Goal: Task Accomplishment & Management: Complete application form

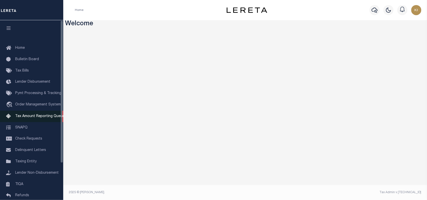
click at [40, 118] on span "Tax Amount Reporting Queue" at bounding box center [39, 117] width 49 height 4
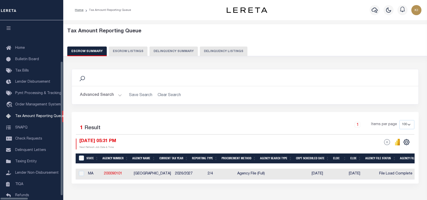
select select "100"
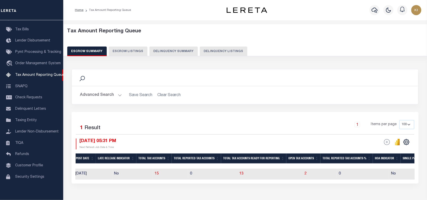
scroll to position [0, 342]
click at [303, 175] on span "2" at bounding box center [304, 174] width 2 height 4
select select "100"
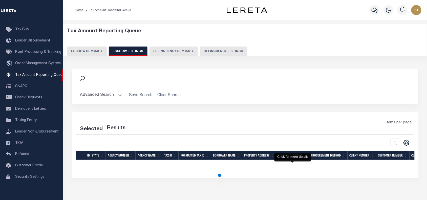
select select "100"
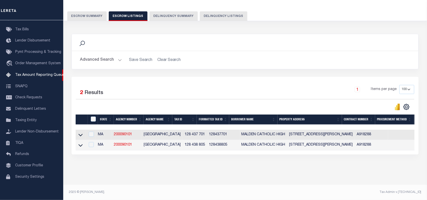
scroll to position [0, 148]
click at [80, 143] on icon at bounding box center [80, 145] width 4 height 5
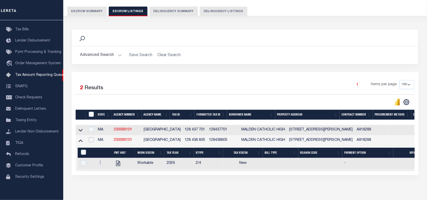
click at [91, 142] on input "checkbox" at bounding box center [91, 139] width 5 height 5
checkbox input "true"
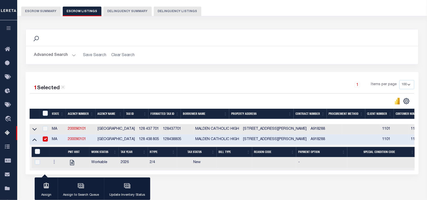
click at [162, 98] on div at bounding box center [126, 101] width 192 height 7
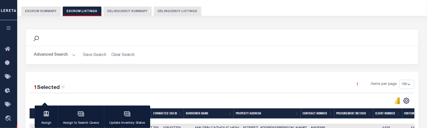
click at [229, 73] on div "1 Selected 2 Results 1 Items per page 10 25 50 100 500" at bounding box center [222, 123] width 393 height 102
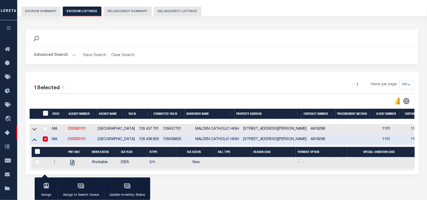
click at [180, 80] on div "1 Selected 2 Results 1 Items per page 10 25 50 100 500" at bounding box center [222, 123] width 393 height 102
click at [47, 10] on button "Escrow Summary" at bounding box center [40, 12] width 39 height 10
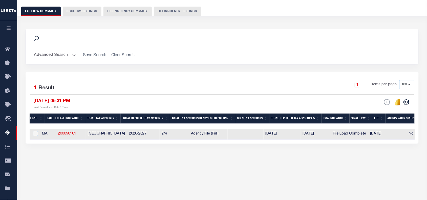
scroll to position [0, 0]
click at [122, 83] on div "Selected 1 Result" at bounding box center [75, 87] width 98 height 14
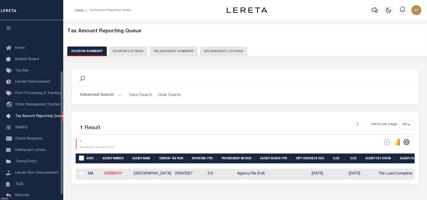
select select "100"
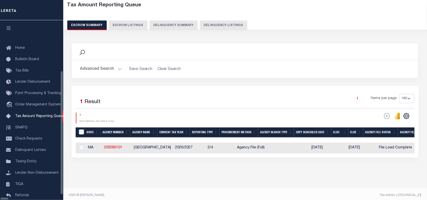
scroll to position [41, 0]
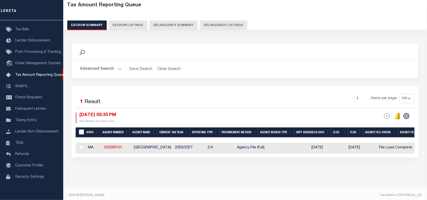
click at [198, 102] on div "1 Items per page 10 25 50 100 500" at bounding box center [288, 100] width 252 height 13
click at [184, 92] on div "Selected 1 Result 1 Items per page 10 25 50 100 500 10/06/2025 05:35 PM ESCROW …" at bounding box center [245, 122] width 347 height 72
click at [272, 173] on div "Search Advanced Search Save Search Clear Search EscrowSummaryGridWrapper_dynami…" at bounding box center [245, 105] width 354 height 135
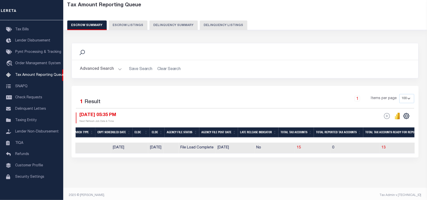
scroll to position [0, 0]
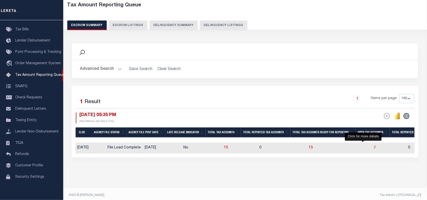
click at [374, 149] on span "2" at bounding box center [375, 148] width 2 height 4
select select "100"
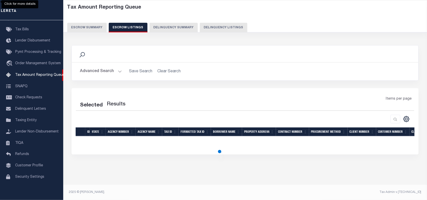
select select "100"
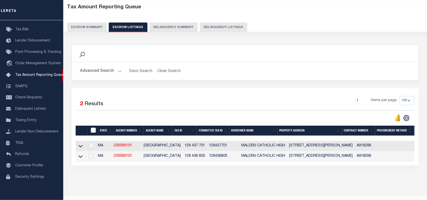
scroll to position [26, 0]
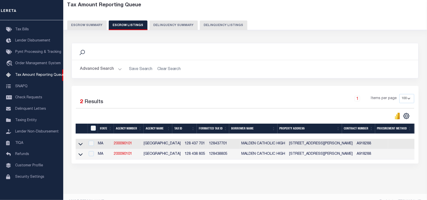
click at [216, 84] on div "Search Advanced Search Save Search Clear Search In In" at bounding box center [245, 64] width 355 height 43
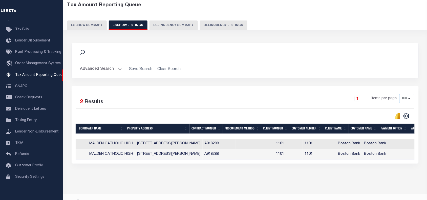
scroll to position [0, 187]
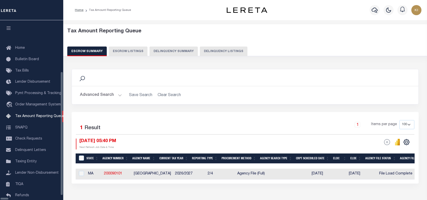
select select "100"
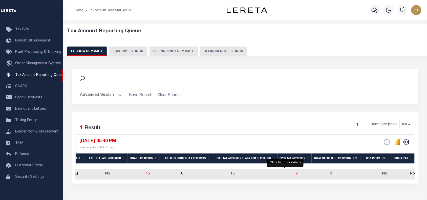
click at [296, 176] on span "2" at bounding box center [297, 174] width 2 height 4
select select "100"
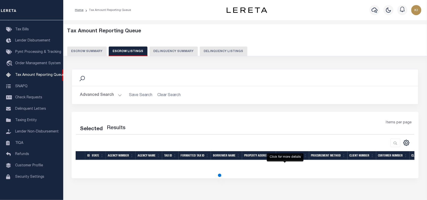
select select "100"
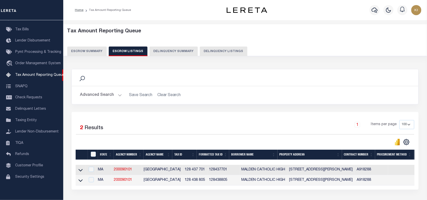
click at [220, 121] on div "1 Items per page 10 25 50 100 500" at bounding box center [288, 126] width 252 height 13
click at [372, 85] on div "Search" at bounding box center [245, 77] width 346 height 17
click at [94, 182] on input "checkbox" at bounding box center [91, 179] width 5 height 5
checkbox input "true"
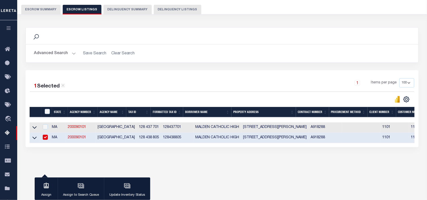
click at [116, 162] on div "Search Advanced Search Save Search Clear Search In In AK AL AR AZ CA CO CT" at bounding box center [222, 92] width 400 height 140
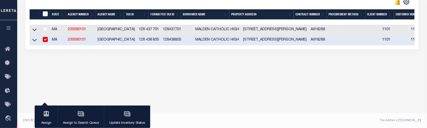
scroll to position [119, 0]
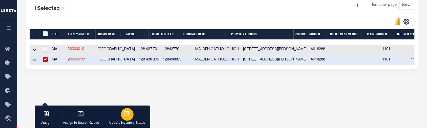
click at [127, 115] on icon "button" at bounding box center [127, 114] width 7 height 7
select select "2"
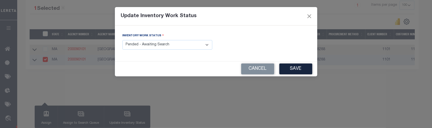
click at [147, 46] on select "- Select Inventory Status - Manual - Exception Pended - Awaiting Search Late Ad…" at bounding box center [167, 45] width 90 height 10
click at [122, 40] on select "- Select Inventory Status - Manual - Exception Pended - Awaiting Search Late Ad…" at bounding box center [167, 45] width 90 height 10
click at [295, 70] on button "Save" at bounding box center [295, 69] width 33 height 11
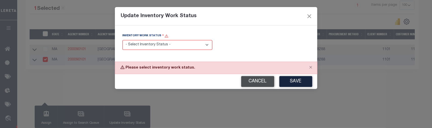
click at [256, 80] on button "Cancel" at bounding box center [257, 81] width 33 height 11
select select "2"
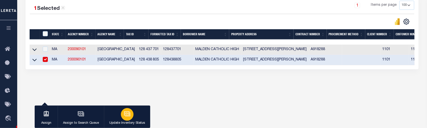
click at [128, 115] on icon "button" at bounding box center [127, 114] width 7 height 7
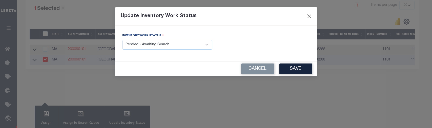
click at [152, 43] on select "- Select Inventory Status - Manual - Exception Pended - Awaiting Search Late Ad…" at bounding box center [167, 45] width 90 height 10
click at [237, 48] on div "Inventory Work Status - Select Inventory Status - Manual - Exception Pended - A…" at bounding box center [216, 43] width 195 height 21
click at [251, 74] on button "Cancel" at bounding box center [257, 69] width 33 height 11
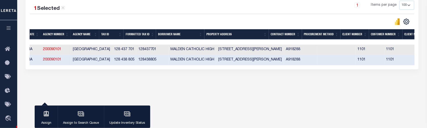
scroll to position [0, 0]
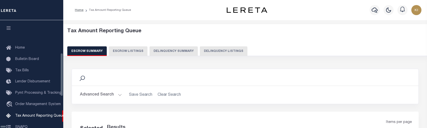
select select "100"
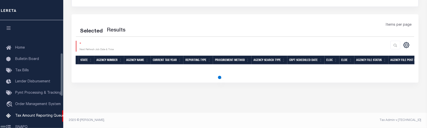
scroll to position [113, 0]
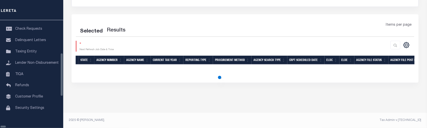
select select "100"
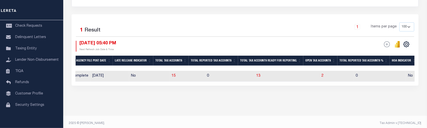
scroll to position [0, 0]
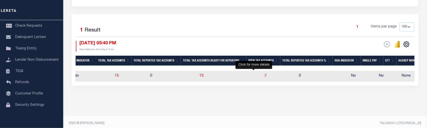
click at [265, 78] on span "2" at bounding box center [266, 76] width 2 height 4
select select "100"
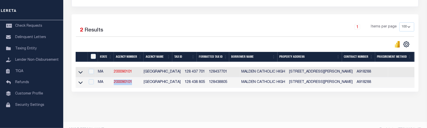
drag, startPoint x: 135, startPoint y: 85, endPoint x: 116, endPoint y: 85, distance: 19.7
click at [116, 85] on td "200090101" at bounding box center [127, 83] width 30 height 10
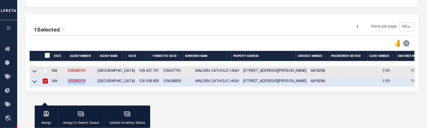
copy link "200090101"
drag, startPoint x: 128, startPoint y: 82, endPoint x: 149, endPoint y: 83, distance: 20.5
click at [149, 83] on td "128 438 805" at bounding box center [149, 82] width 24 height 10
checkbox input "false"
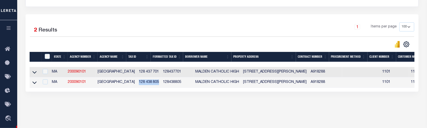
copy td "128 438 805"
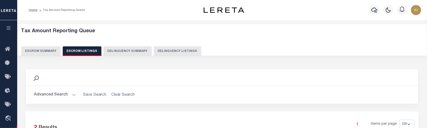
click at [45, 49] on button "Escrow Summary" at bounding box center [40, 52] width 39 height 10
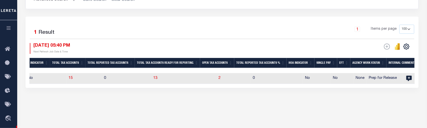
scroll to position [87, 0]
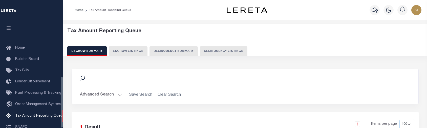
select select "100"
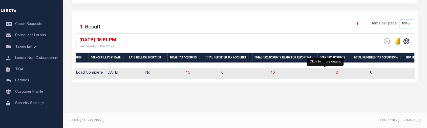
click at [336, 71] on span "2" at bounding box center [337, 73] width 2 height 4
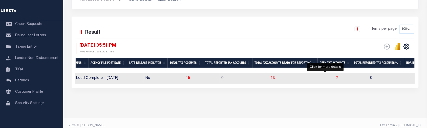
select select "100"
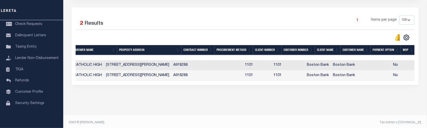
scroll to position [0, 183]
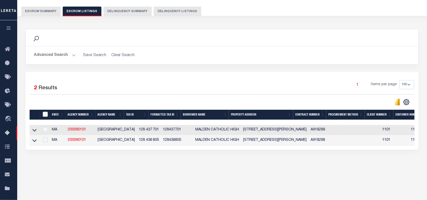
click at [182, 92] on div "1 Items per page 10 25 50 100 500" at bounding box center [271, 86] width 287 height 13
click at [43, 11] on button "Escrow Summary" at bounding box center [40, 12] width 39 height 10
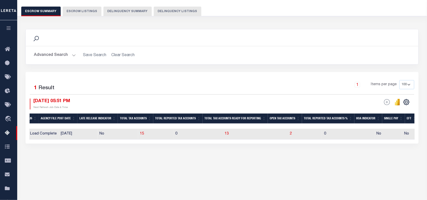
click at [149, 89] on div "1 Items per page 10 25 50 100 500" at bounding box center [271, 86] width 287 height 13
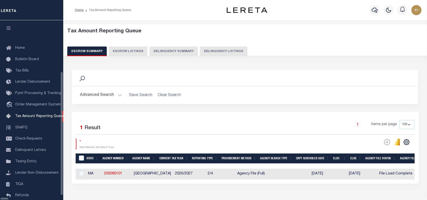
select select "100"
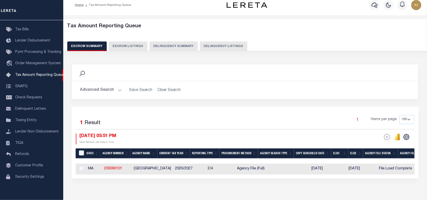
scroll to position [1, 0]
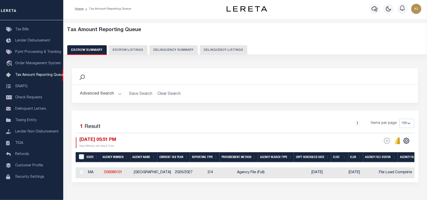
click at [213, 119] on div "1 Items per page 10 25 50 100 500" at bounding box center [288, 125] width 252 height 13
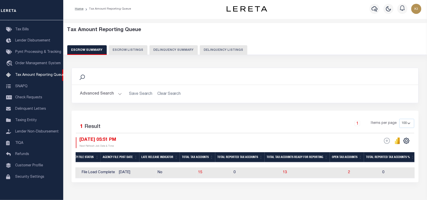
scroll to position [0, 0]
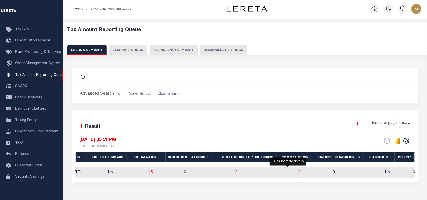
click at [299, 173] on span "2" at bounding box center [300, 173] width 2 height 4
select select "100"
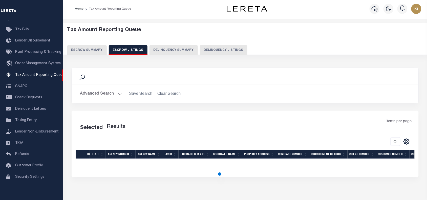
select select "100"
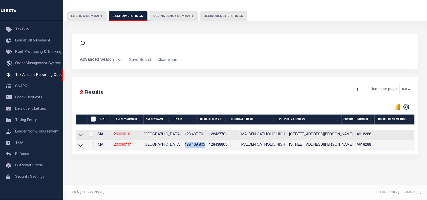
drag, startPoint x: 175, startPoint y: 142, endPoint x: 196, endPoint y: 142, distance: 20.7
click at [196, 142] on td "128 438 805" at bounding box center [195, 145] width 24 height 10
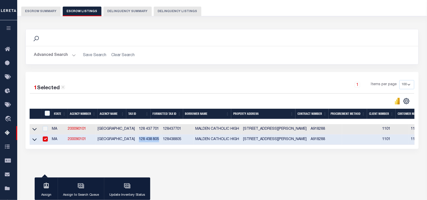
checkbox input "true"
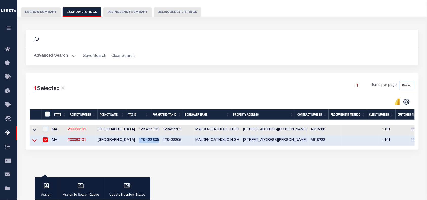
click at [34, 143] on icon at bounding box center [34, 140] width 4 height 5
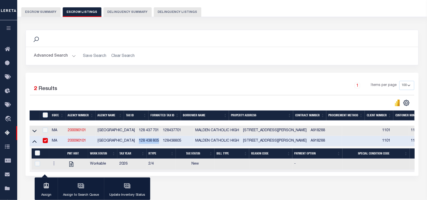
scroll to position [68, 0]
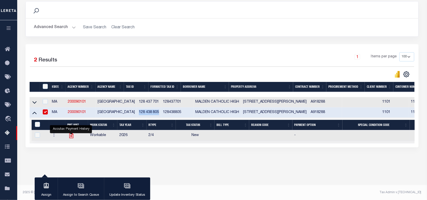
click at [71, 137] on icon "" at bounding box center [71, 135] width 7 height 7
checkbox input "true"
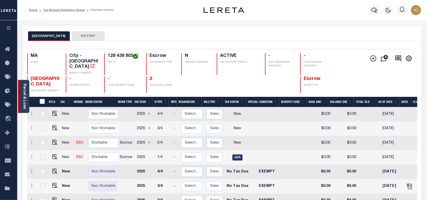
click at [23, 91] on link "Parcel & Loan" at bounding box center [25, 97] width 4 height 26
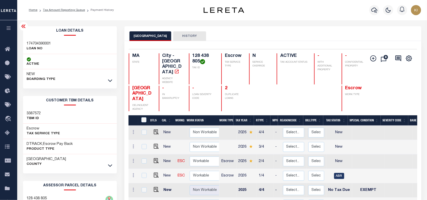
click at [38, 42] on h3 "174704390001" at bounding box center [39, 43] width 24 height 5
copy h3 "174704390001"
click at [6, 29] on icon "button" at bounding box center [9, 28] width 6 height 5
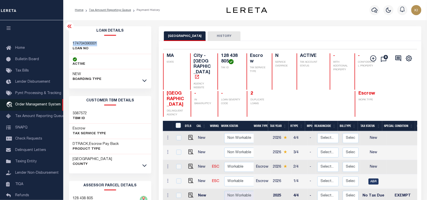
click at [40, 106] on span "Order Management System" at bounding box center [38, 105] width 46 height 4
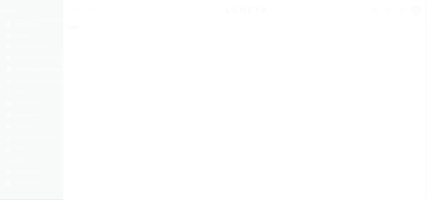
scroll to position [37, 0]
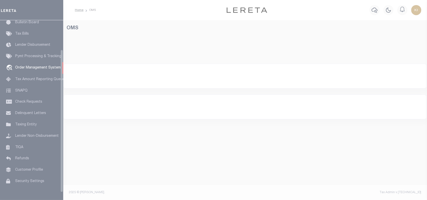
select select "200"
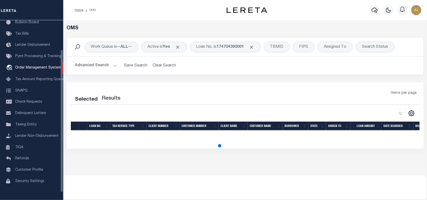
select select "200"
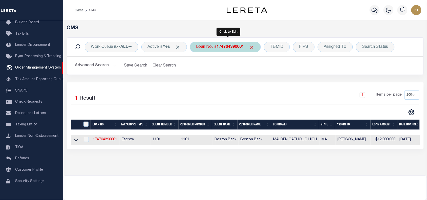
click at [233, 48] on b "174704390001" at bounding box center [230, 47] width 27 height 4
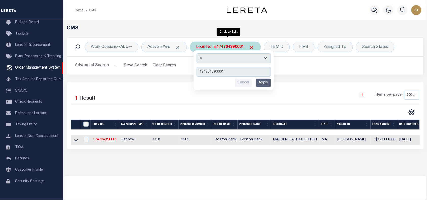
click at [244, 84] on input "Cancel" at bounding box center [243, 83] width 17 height 8
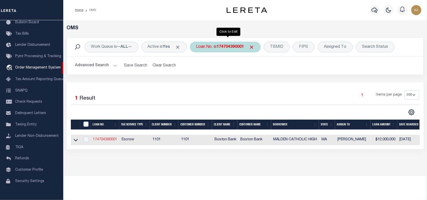
click at [102, 140] on link "174704390001" at bounding box center [105, 140] width 24 height 4
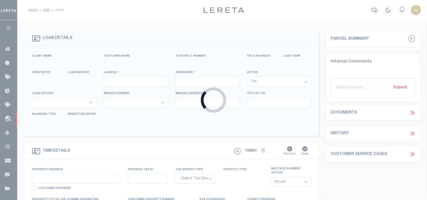
type input "174704390001"
type input "MALDEN CATHOLIC HIGH"
select select
select select "10"
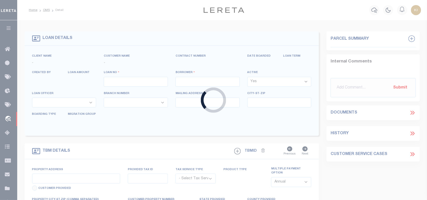
select select "Escrow"
type input "99 [PERSON_NAME]"
type input "PARCEL ID:128 438 805"
select select
type input "MALDEN MA 02148"
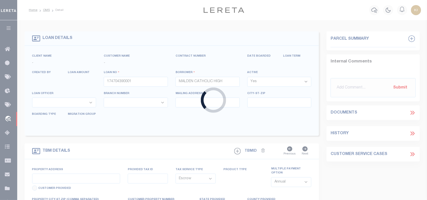
type input "41609"
type input "MA"
select select
select select "45636"
select select "4566"
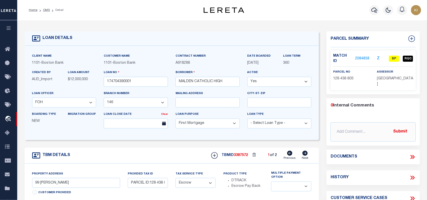
click at [362, 56] on link "2084858" at bounding box center [362, 58] width 14 height 5
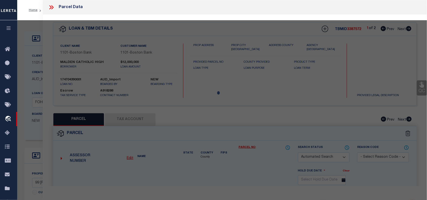
checkbox input "false"
select select "BP"
type input "[GEOGRAPHIC_DATA]"
select select "AGF"
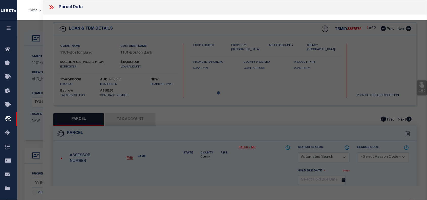
select select "ADD"
type input "99 [PERSON_NAME]"
type input "MALDEN MA 02148"
type textarea "LOT:805 BLK:438 DIST:165 CITY/[GEOGRAPHIC_DATA]/TWP:[GEOGRAPHIC_DATA]"
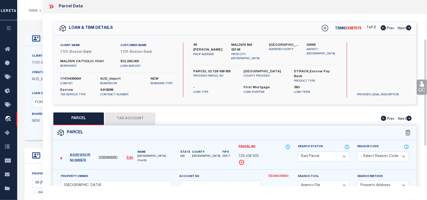
scroll to position [70, 0]
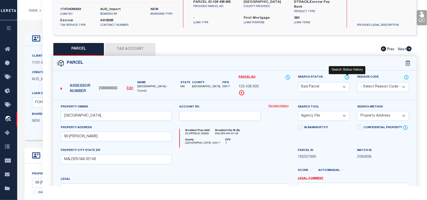
click at [348, 75] on icon at bounding box center [346, 78] width 5 height 6
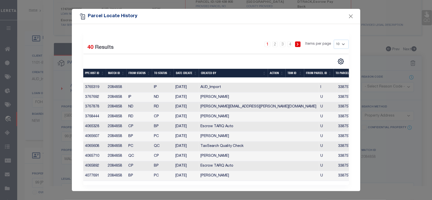
click at [183, 73] on th "Date Create" at bounding box center [186, 73] width 25 height 9
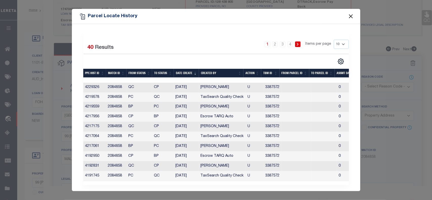
click at [351, 16] on button "Close" at bounding box center [350, 16] width 7 height 7
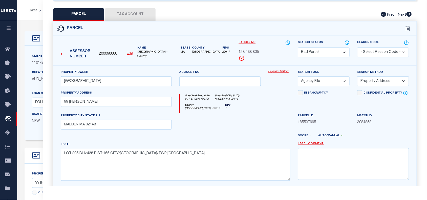
scroll to position [0, 0]
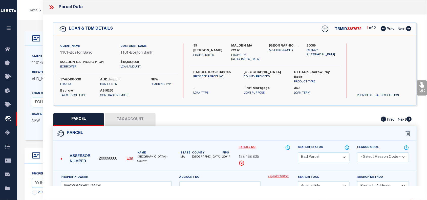
click at [51, 10] on icon at bounding box center [51, 7] width 7 height 7
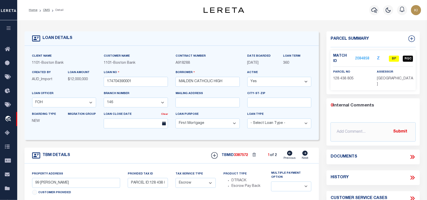
click at [305, 156] on icon at bounding box center [304, 153] width 5 height 5
type input "50 CRYSTAL ST"
type input "PARCEL ID:128 437 701"
select select
type input "41610"
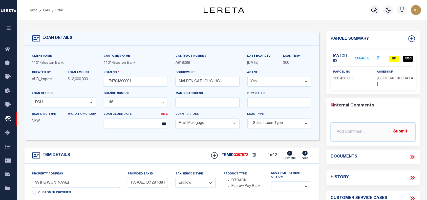
select select
click at [289, 154] on icon at bounding box center [289, 153] width 5 height 5
type input "99 CRYSTAL ST"
type input "PARCEL ID:128 438 805"
select select
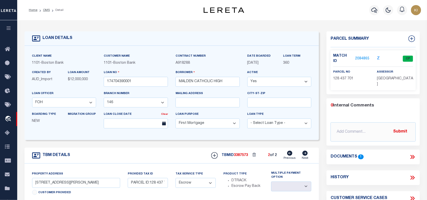
type input "41609"
select select
click at [362, 56] on link "2084858" at bounding box center [362, 58] width 14 height 5
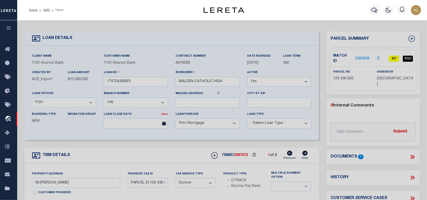
select select "AS"
select select
checkbox input "false"
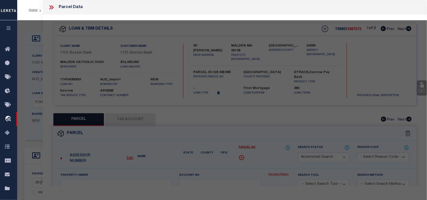
select select "BP"
type input "MALDEN CATHOLIC HIGH SCHOOL"
select select "AGF"
select select "ADD"
type input "99 CRYSTAL ST"
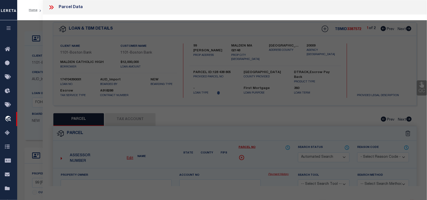
type input "MALDEN MA 02148"
type textarea "LOT:805 BLK:438 DIST:165 CITY/MUNI/TWP:MALDEN"
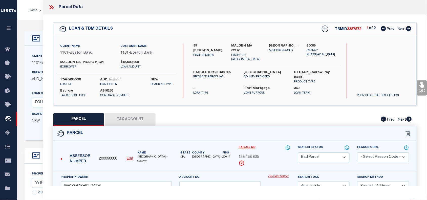
click at [324, 157] on select "Automated Search Bad Parcel Complete Duplicate Parcel High Dollar Reporting In …" at bounding box center [324, 158] width 52 height 10
click at [298, 153] on select "Automated Search Bad Parcel Complete Duplicate Parcel High Dollar Reporting In …" at bounding box center [324, 158] width 52 height 10
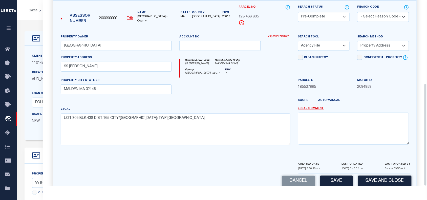
scroll to position [151, 0]
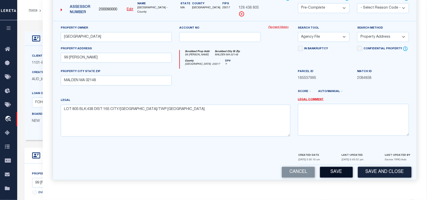
click at [337, 172] on button "Save" at bounding box center [336, 172] width 33 height 11
select select "AS"
select select
checkbox input "false"
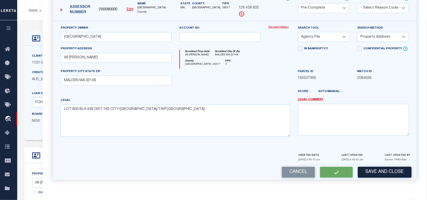
checkbox input "false"
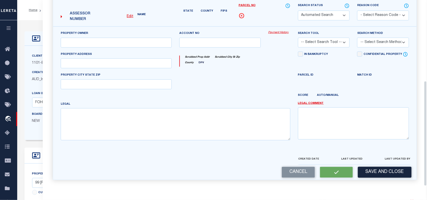
select select "PC"
type input "MALDEN CATHOLIC HIGH SCHOOL"
select select "AGF"
select select "ADD"
type input "99 [PERSON_NAME]"
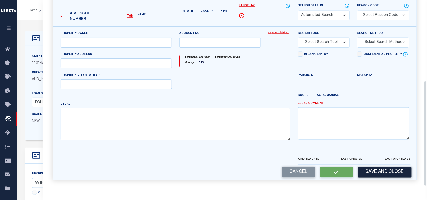
type input "MALDEN MA 02148"
type textarea "LOT:805 BLK:438 DIST:165 CITY/[GEOGRAPHIC_DATA]/TWP:[GEOGRAPHIC_DATA]"
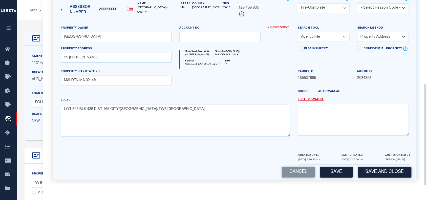
click at [378, 87] on div "Match ID 2084858" at bounding box center [382, 79] width 59 height 21
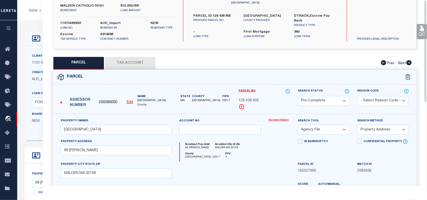
scroll to position [0, 0]
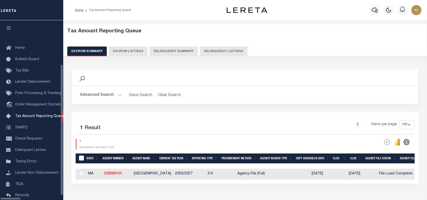
select select "100"
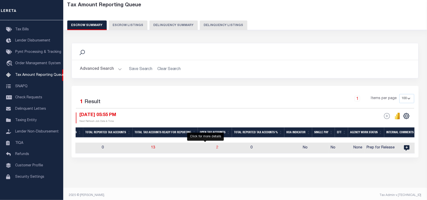
click at [216, 148] on span "2" at bounding box center [217, 148] width 2 height 4
select select "100"
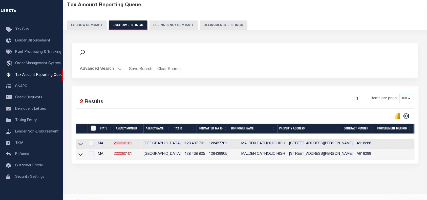
click at [81, 156] on icon at bounding box center [80, 154] width 4 height 5
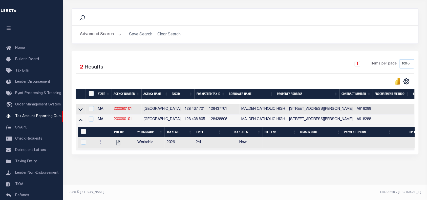
click at [7, 29] on icon "button" at bounding box center [9, 28] width 6 height 5
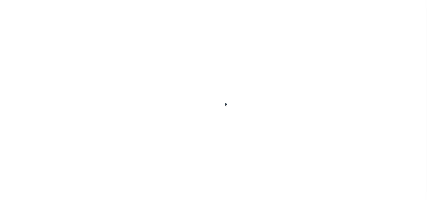
select select "10"
select select "Escrow"
type input "99 [PERSON_NAME]"
type input "PARCEL ID:128 438 805"
select select
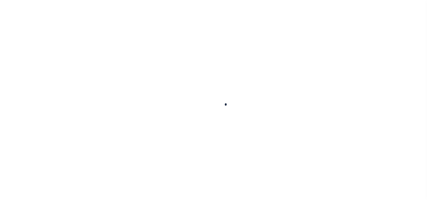
type input "MALDEN MA 02148"
type input "41609"
type input "MA"
select select
select select "45636"
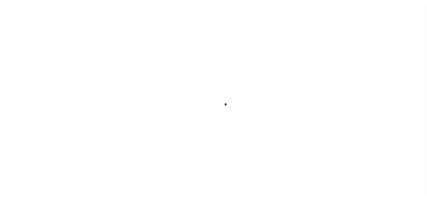
select select "4566"
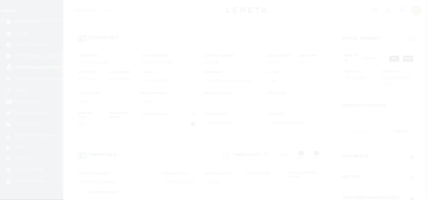
scroll to position [37, 0]
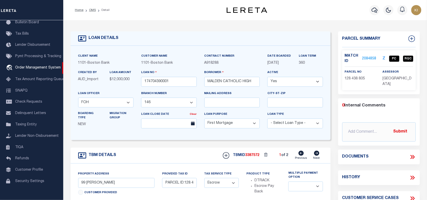
click at [370, 59] on link "2084858" at bounding box center [369, 58] width 14 height 5
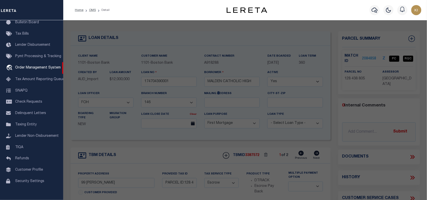
checkbox input "false"
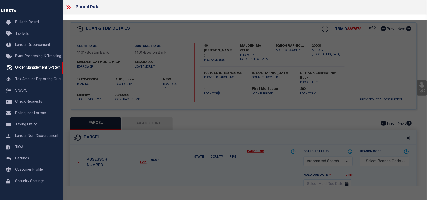
select select "PC"
type input "[GEOGRAPHIC_DATA]"
select select "AGF"
select select "ADD"
type input "99 [PERSON_NAME]"
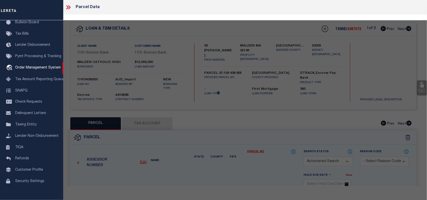
type input "MALDEN MA 02148"
type textarea "LOT:805 BLK:438 DIST:165 CITY/[GEOGRAPHIC_DATA]/TWP:[GEOGRAPHIC_DATA]"
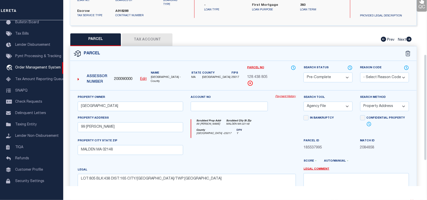
scroll to position [58, 0]
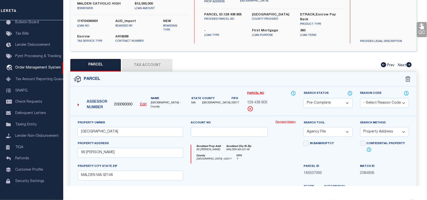
click at [320, 102] on select "Automated Search Bad Parcel Complete Duplicate Parcel High Dollar Reporting In …" at bounding box center [327, 103] width 49 height 10
click at [303, 98] on select "Automated Search Bad Parcel Complete Duplicate Parcel High Dollar Reporting In …" at bounding box center [327, 103] width 49 height 10
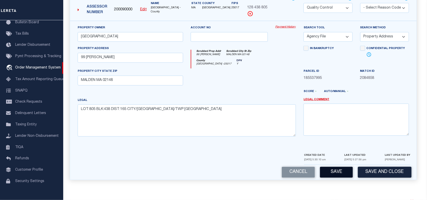
click at [331, 171] on button "Save" at bounding box center [336, 172] width 33 height 11
select select "AS"
select select
checkbox input "false"
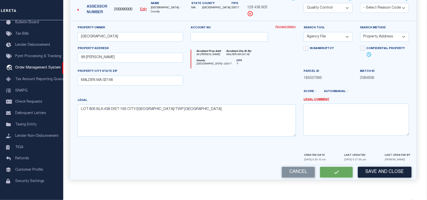
checkbox input "false"
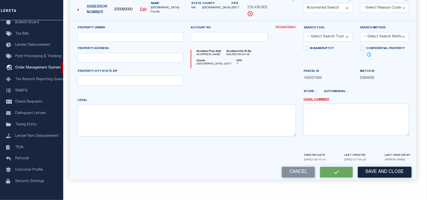
select select "QC"
type input "MALDEN CATHOLIC HIGH SCHOOL"
select select "AGF"
select select "ADD"
type input "99 CRYSTAL ST"
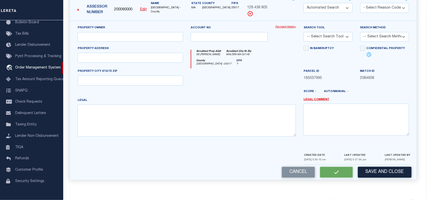
type input "MALDEN MA 02148"
type textarea "LOT:805 BLK:438 DIST:165 CITY/MUNI/TWP:MALDEN"
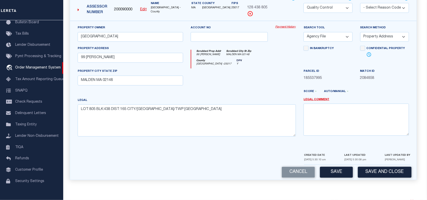
click at [263, 155] on div at bounding box center [186, 159] width 228 height 12
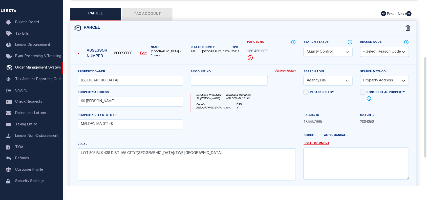
scroll to position [110, 0]
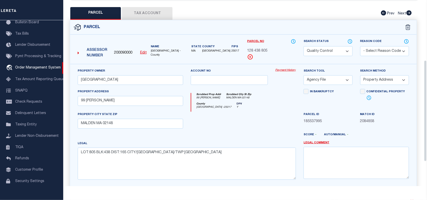
click at [318, 51] on select "Automated Search Bad Parcel Complete Duplicate Parcel High Dollar Reporting In …" at bounding box center [327, 51] width 49 height 10
click at [303, 46] on select "Automated Search Bad Parcel Complete Duplicate Parcel High Dollar Reporting In …" at bounding box center [327, 51] width 49 height 10
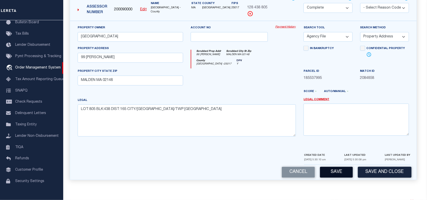
click at [335, 173] on button "Save" at bounding box center [336, 172] width 33 height 11
select select "AS"
select select
checkbox input "false"
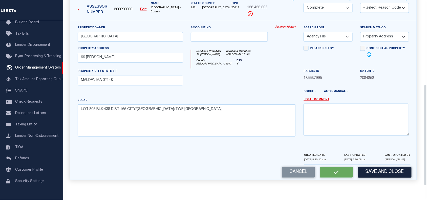
checkbox input "false"
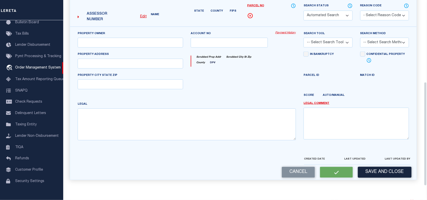
select select "CP"
type input "MALDEN CATHOLIC HIGH SCHOOL"
select select "AGF"
select select "ADD"
type input "99 [PERSON_NAME]"
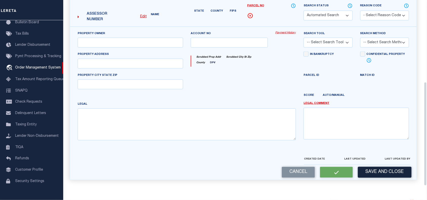
type input "MALDEN MA 02148"
type textarea "LOT:805 BLK:438 DIST:165 CITY/[GEOGRAPHIC_DATA]/TWP:[GEOGRAPHIC_DATA]"
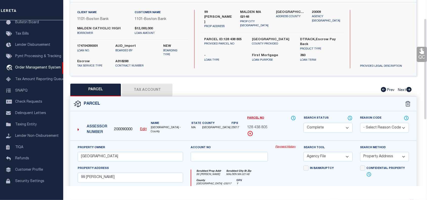
scroll to position [33, 0]
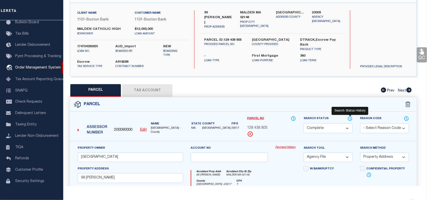
click at [350, 118] on icon at bounding box center [350, 119] width 5 height 6
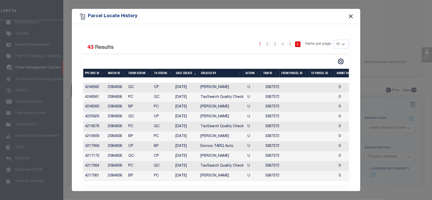
click at [351, 16] on button "Close" at bounding box center [350, 16] width 7 height 7
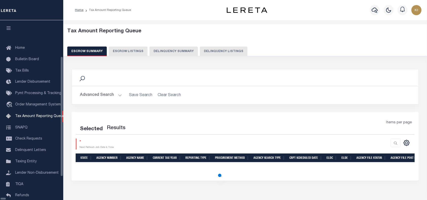
select select "100"
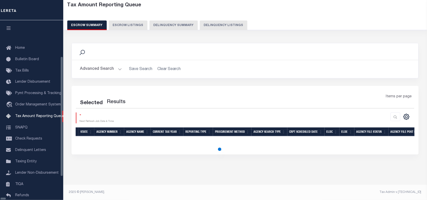
scroll to position [26, 0]
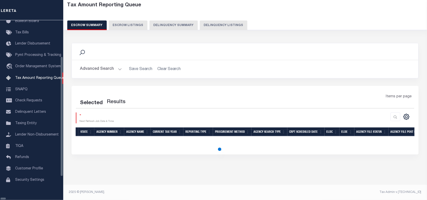
select select "100"
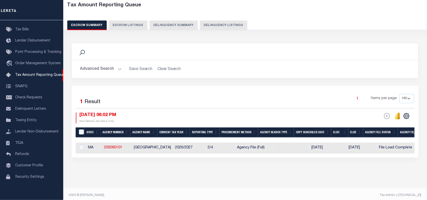
click at [233, 100] on div "1 Items per page 10 25 50 100 500" at bounding box center [288, 100] width 252 height 13
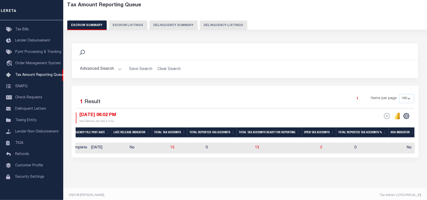
scroll to position [0, 0]
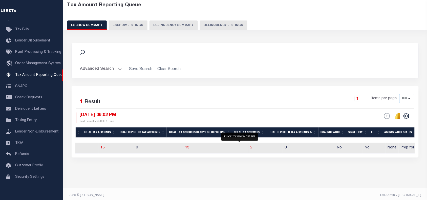
click at [250, 148] on span "2" at bounding box center [251, 148] width 2 height 4
select select "100"
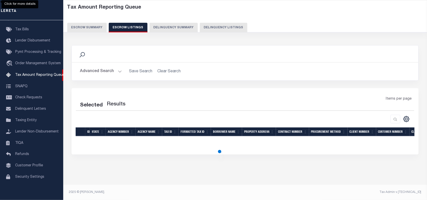
select select "100"
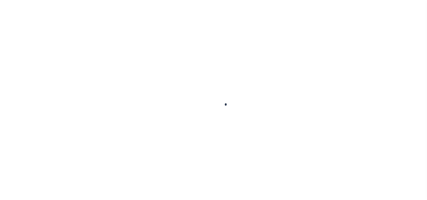
select select "CP"
select select "AGF"
select select "ADD"
select select "45636"
select select "4566"
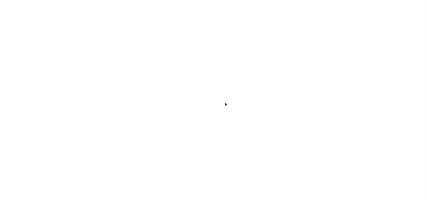
select select "10"
select select "Escrow"
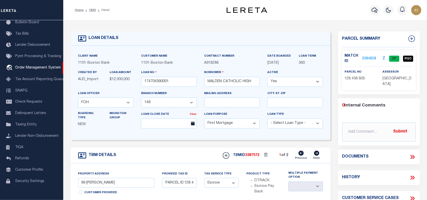
click at [368, 59] on link "2084858" at bounding box center [369, 58] width 14 height 5
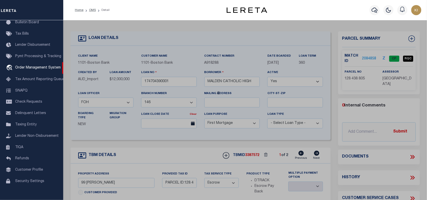
select select "AS"
select select
checkbox input "false"
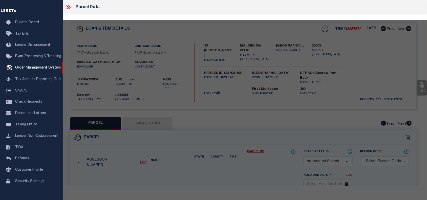
select select "CP"
type input "[GEOGRAPHIC_DATA]"
select select "AGF"
select select "ADD"
type input "99 CRYSTAL ST"
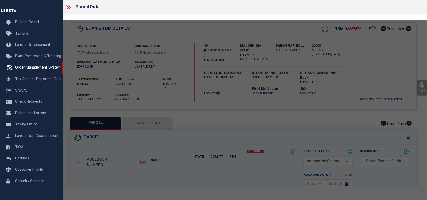
type input "MALDEN MA 02148"
type textarea "LOT:805 BLK:438 DIST:165 CITY/MUNI/TWP:MALDEN"
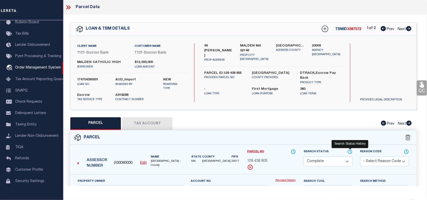
click at [350, 151] on icon at bounding box center [350, 152] width 5 height 6
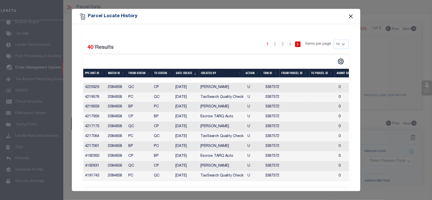
click at [350, 15] on button "Close" at bounding box center [350, 16] width 7 height 7
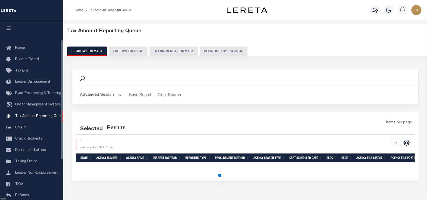
select select "100"
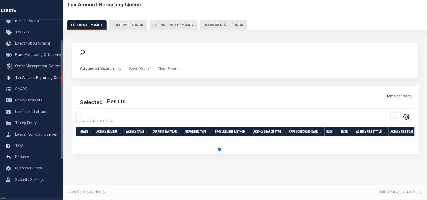
scroll to position [26, 0]
select select "100"
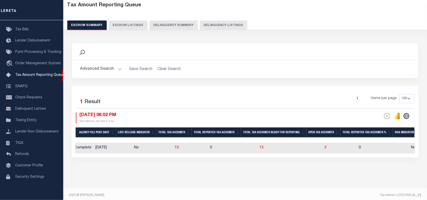
scroll to position [0, 0]
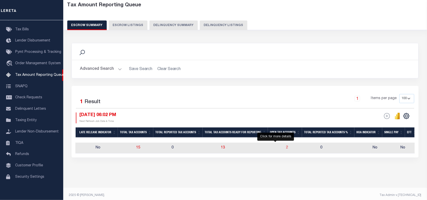
click at [286, 148] on span "2" at bounding box center [287, 148] width 2 height 4
select select "100"
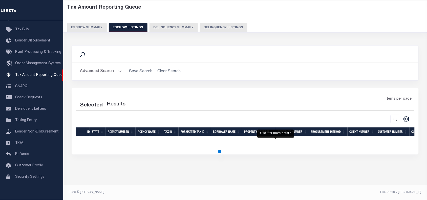
select select "100"
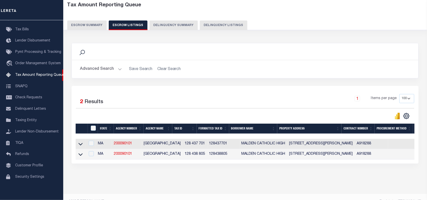
click at [87, 24] on button "Escrow Summary" at bounding box center [86, 25] width 39 height 10
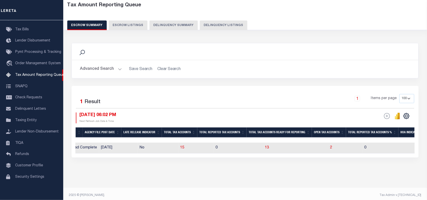
scroll to position [0, 335]
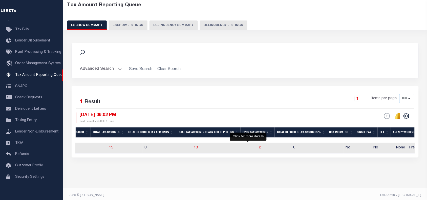
click at [259, 148] on span "2" at bounding box center [260, 148] width 2 height 4
select select "100"
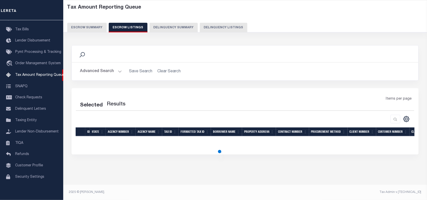
select select "100"
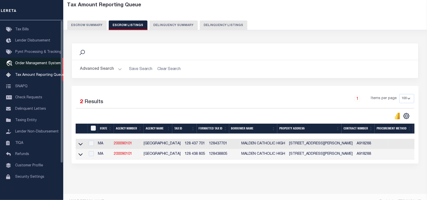
scroll to position [0, 0]
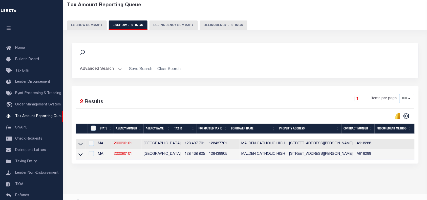
click at [4, 27] on button "button" at bounding box center [8, 28] width 17 height 17
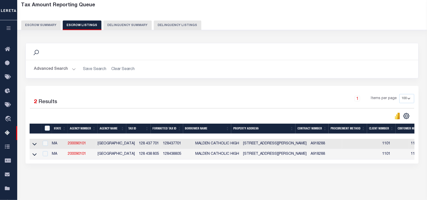
scroll to position [0, 175]
click at [34, 156] on icon at bounding box center [34, 154] width 4 height 5
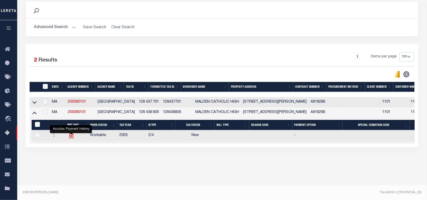
click at [70, 138] on icon "" at bounding box center [71, 135] width 4 height 5
checkbox input "true"
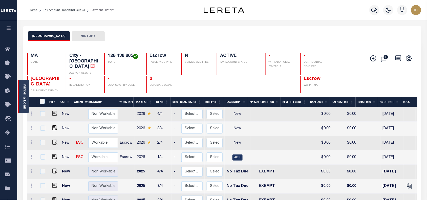
click at [26, 89] on link "Parcel & Loan" at bounding box center [25, 97] width 4 height 26
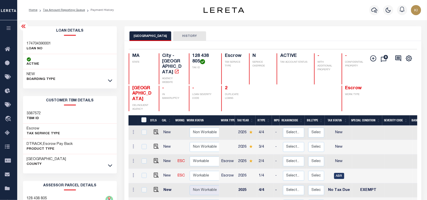
click at [5, 29] on button "button" at bounding box center [8, 28] width 17 height 17
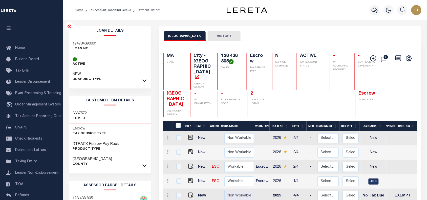
click at [84, 43] on h3 "174704390001" at bounding box center [85, 43] width 24 height 5
click at [38, 106] on span "Order Management System" at bounding box center [38, 105] width 46 height 4
click at [82, 113] on h3 "3387572" at bounding box center [80, 113] width 14 height 5
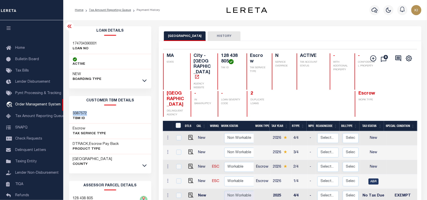
click at [8, 28] on icon "button" at bounding box center [9, 28] width 6 height 5
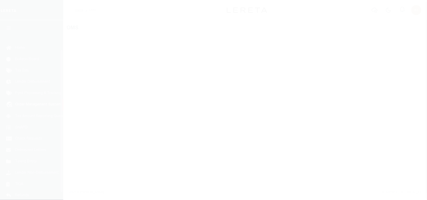
scroll to position [37, 0]
select select "200"
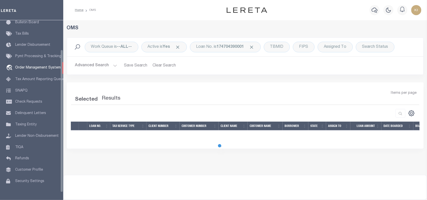
select select "200"
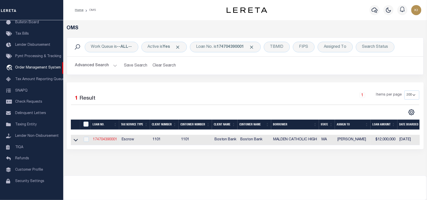
click at [110, 140] on link "174704390001" at bounding box center [105, 140] width 24 height 4
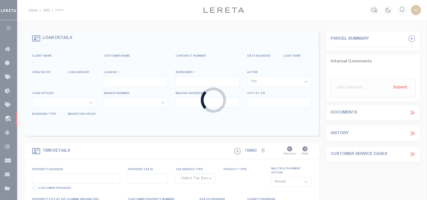
type input "174704390001"
type input "MALDEN CATHOLIC HIGH"
select select
select select "10"
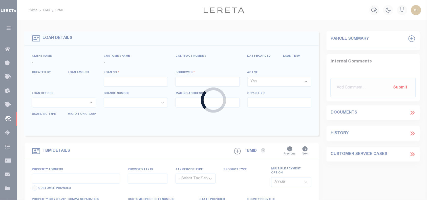
select select "Escrow"
type input "99 [PERSON_NAME]"
type input "PARCEL ID:128 438 805"
select select
type input "MALDEN MA 02148"
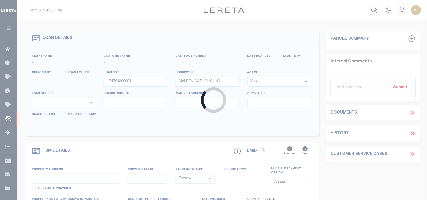
type input "41609"
type input "MA"
select select
select select "45636"
select select "4566"
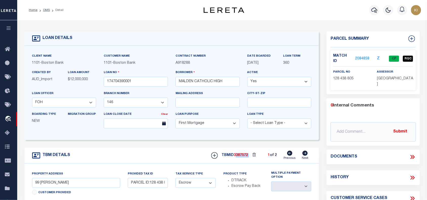
drag, startPoint x: 236, startPoint y: 157, endPoint x: 249, endPoint y: 157, distance: 12.9
click at [249, 157] on div "TBMID 3387572 1 of 2 Previous Next" at bounding box center [259, 156] width 104 height 10
click at [242, 162] on div "TBM DETAILS TBMID 3387572 1 of 2 Next" at bounding box center [172, 156] width 295 height 16
click at [363, 56] on link "2084858" at bounding box center [362, 58] width 14 height 5
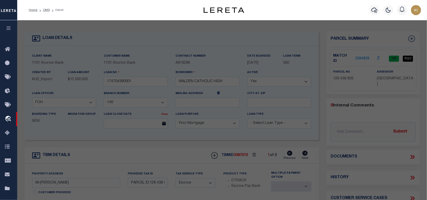
checkbox input "false"
select select "CP"
type input "[GEOGRAPHIC_DATA]"
select select "AGF"
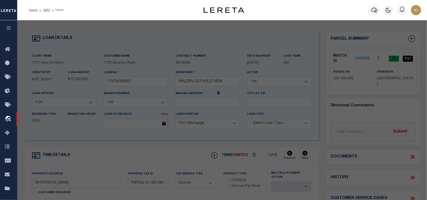
select select "ADD"
type input "99 [PERSON_NAME]"
type input "MALDEN MA 02148"
type textarea "LOT:805 BLK:438 DIST:165 CITY/[GEOGRAPHIC_DATA]/TWP:[GEOGRAPHIC_DATA]"
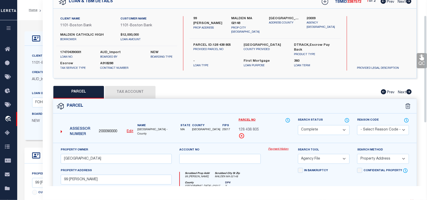
scroll to position [27, 0]
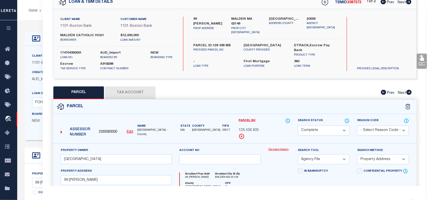
click at [184, 138] on div "State MA County Middlesex Fips 25017" at bounding box center [205, 130] width 59 height 25
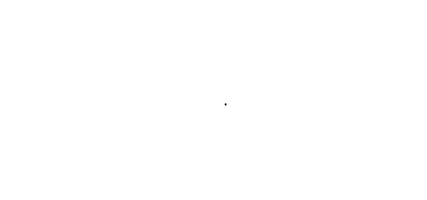
type input "174704390001"
type input "MALDEN CATHOLIC HIGH"
select select
select select "10"
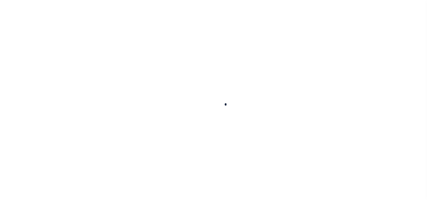
select select "Escrow"
type input "99 [PERSON_NAME]"
type input "PARCEL ID:128 438 805"
select select
type input "MALDEN MA 02148"
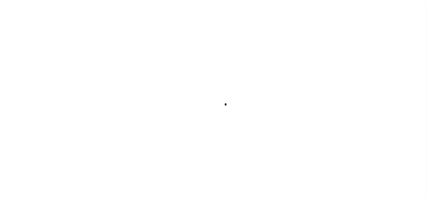
type input "41609"
type input "MA"
select select
select select "45636"
select select "4566"
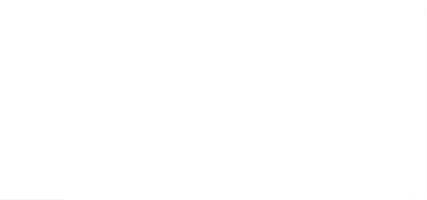
scroll to position [37, 0]
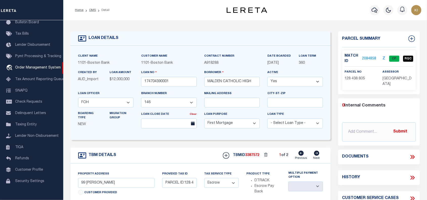
click at [367, 57] on link "2084858" at bounding box center [369, 58] width 14 height 5
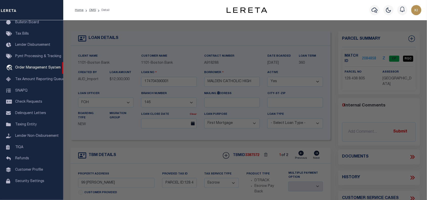
checkbox input "false"
select select "CP"
type input "MALDEN CATHOLIC HIGH SCHOOL"
select select "AGF"
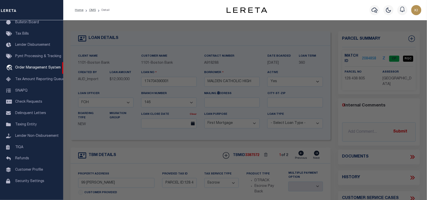
select select "ADD"
type input "99 CRYSTAL ST"
type input "MALDEN MA 02148"
type textarea "LOT:805 BLK:438 DIST:165 CITY/MUNI/TWP:MALDEN"
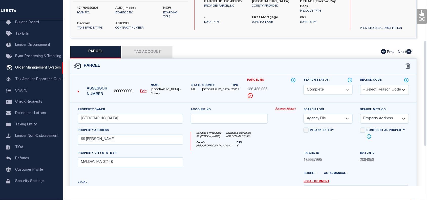
scroll to position [71, 0]
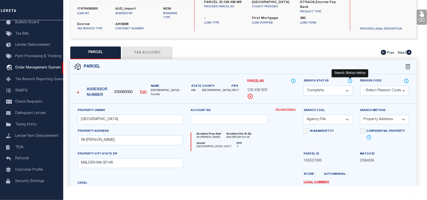
click at [349, 80] on icon at bounding box center [350, 81] width 5 height 6
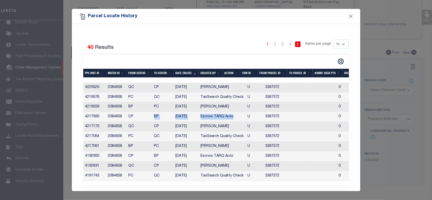
drag, startPoint x: 153, startPoint y: 117, endPoint x: 239, endPoint y: 117, distance: 86.5
click at [239, 117] on tr "4217956 2084858 CP BP 08/01/2025 Escrow TARQ Auto U 3387572 0 0 0 0 0 0 0 0" at bounding box center [318, 117] width 470 height 10
drag, startPoint x: 153, startPoint y: 86, endPoint x: 231, endPoint y: 88, distance: 77.7
click at [231, 88] on tr "4229326 2084858 QC CP 08/06/2025 Chethan Kasturi U 3387572 0 0 0 0 0 0 0 0" at bounding box center [318, 88] width 470 height 10
click at [231, 88] on td "Chethan Kasturi" at bounding box center [222, 88] width 47 height 10
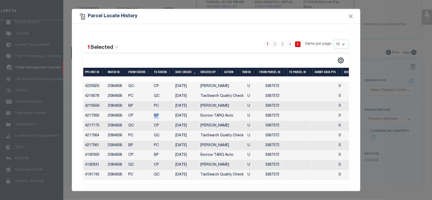
drag, startPoint x: 153, startPoint y: 117, endPoint x: 160, endPoint y: 117, distance: 6.8
click at [160, 117] on td "BP" at bounding box center [162, 116] width 21 height 10
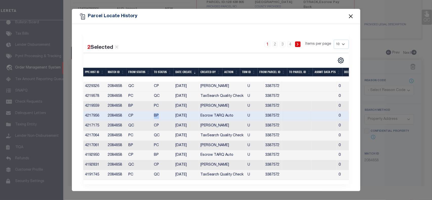
click at [349, 16] on button "Close" at bounding box center [350, 16] width 7 height 7
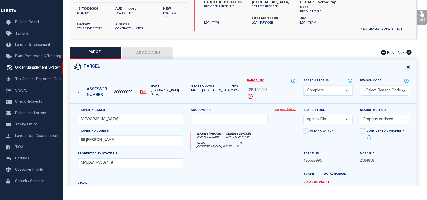
click at [287, 125] on div "Payment History" at bounding box center [286, 118] width 28 height 21
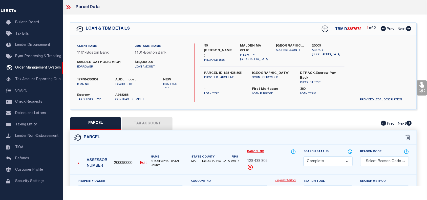
click at [68, 7] on icon at bounding box center [68, 7] width 7 height 7
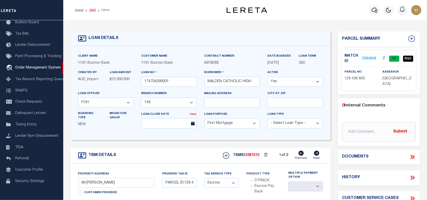
click at [92, 9] on link "OMS" at bounding box center [92, 10] width 7 height 3
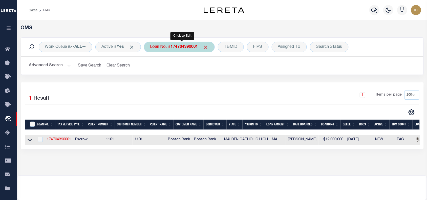
click at [175, 48] on b "174704390001" at bounding box center [184, 47] width 27 height 4
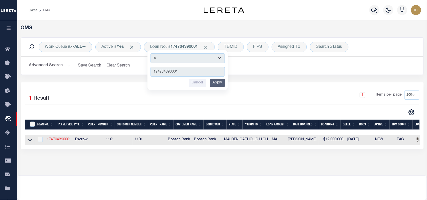
click at [60, 138] on link "174704390001" at bounding box center [59, 140] width 24 height 4
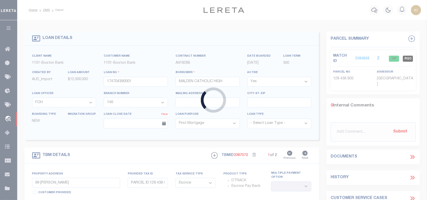
select select
select select "45636"
select select "4566"
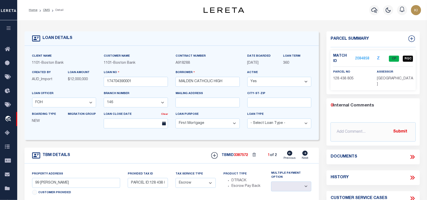
click at [361, 56] on link "2084858" at bounding box center [362, 58] width 14 height 5
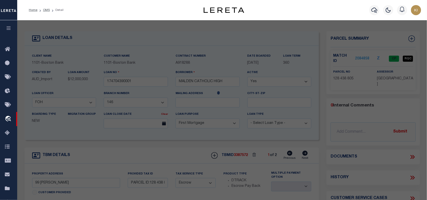
select select "AS"
select select
checkbox input "false"
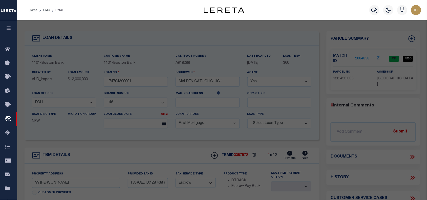
select select "CP"
type input "MALDEN CATHOLIC HIGH SCHOOL"
select select "AGF"
select select "ADD"
type input "99 CRYSTAL ST"
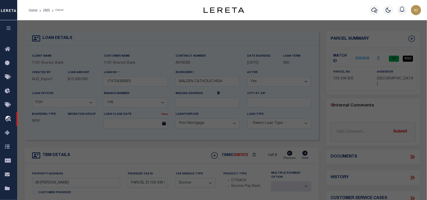
type input "MALDEN MA 02148"
type textarea "LOT:805 BLK:438 DIST:165 CITY/MUNI/TWP:MALDEN"
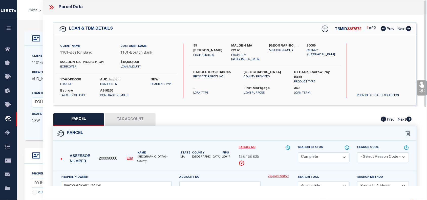
click at [52, 7] on icon at bounding box center [52, 7] width 2 height 4
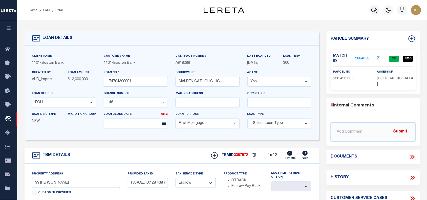
click at [362, 56] on link "2084858" at bounding box center [362, 58] width 14 height 5
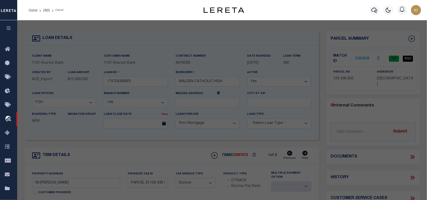
select select "AS"
select select
checkbox input "false"
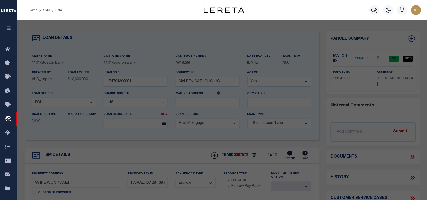
select select "CP"
type input "MALDEN CATHOLIC HIGH SCHOOL"
select select "AGF"
select select "ADD"
type input "99 [PERSON_NAME]"
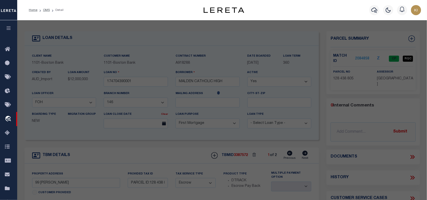
type input "MALDEN MA 02148"
type textarea "LOT:805 BLK:438 DIST:165 CITY/[GEOGRAPHIC_DATA]/TWP:[GEOGRAPHIC_DATA]"
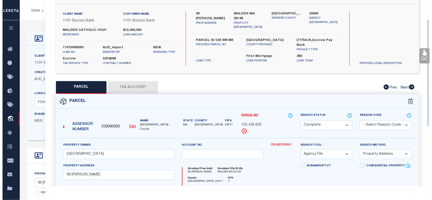
scroll to position [33, 0]
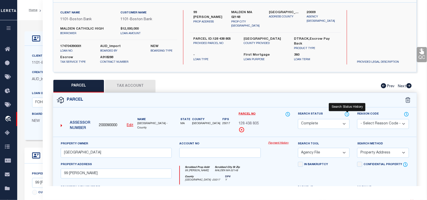
click at [346, 113] on icon at bounding box center [346, 115] width 5 height 6
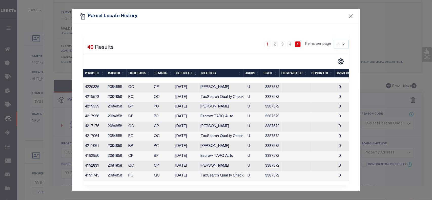
click at [166, 109] on td "PC" at bounding box center [162, 107] width 21 height 10
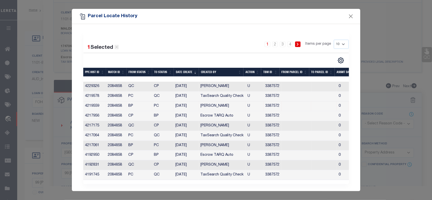
click at [116, 48] on icon at bounding box center [116, 47] width 5 height 5
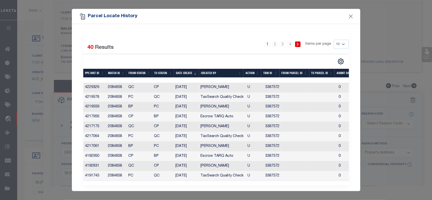
click at [184, 54] on div "1 Selected 40 Results 1 2 3 4 Items per page 10 25 50 100" at bounding box center [215, 52] width 273 height 25
click at [351, 17] on button "Close" at bounding box center [350, 16] width 7 height 7
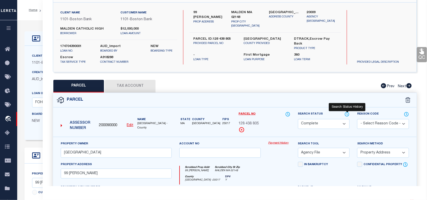
click at [347, 114] on icon at bounding box center [346, 115] width 5 height 6
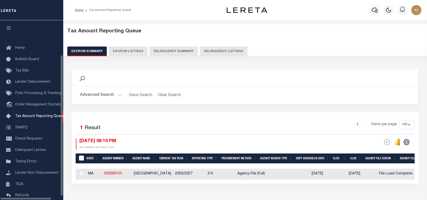
select select "100"
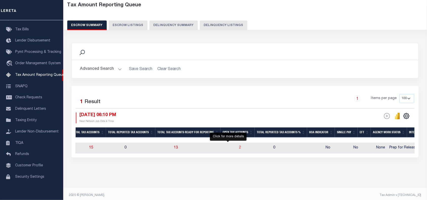
click at [239, 148] on span "2" at bounding box center [240, 148] width 2 height 4
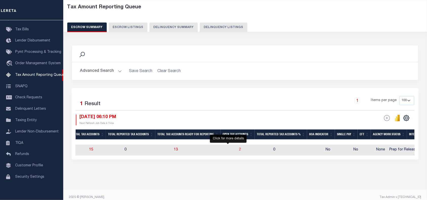
select select "100"
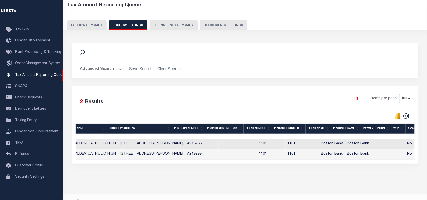
scroll to position [0, 222]
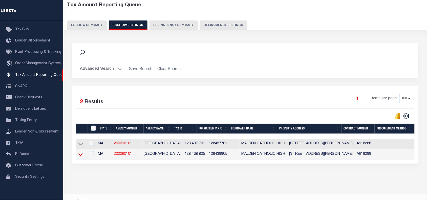
click at [80, 156] on icon at bounding box center [80, 154] width 4 height 3
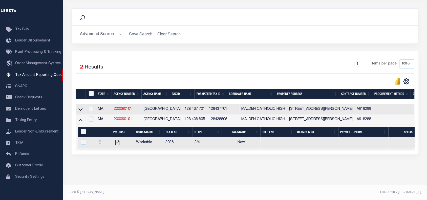
click at [382, 167] on div "Search Advanced Search Save Search Clear Search In In AK AL AR AZ CA CO CT" at bounding box center [245, 86] width 354 height 166
drag, startPoint x: 195, startPoint y: 116, endPoint x: 174, endPoint y: 115, distance: 20.8
click at [183, 115] on td "128 438 805" at bounding box center [195, 120] width 24 height 10
checkbox input "true"
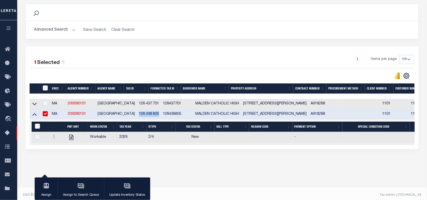
copy td "128 438 805"
click at [69, 139] on icon "" at bounding box center [71, 137] width 4 height 5
checkbox input "true"
